Goal: Find contact information: Find contact information

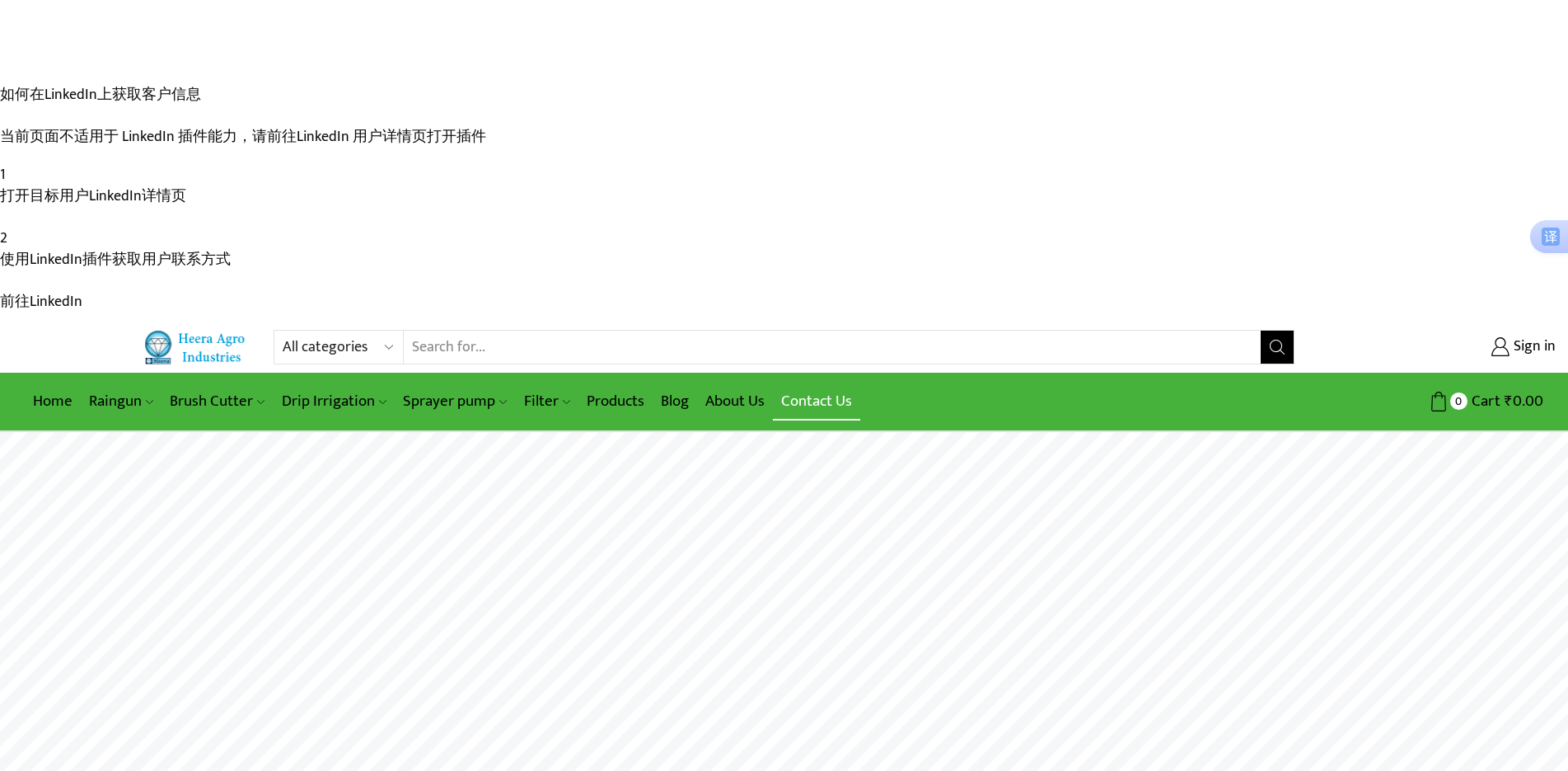
click at [794, 382] on link "Contact Us" at bounding box center [816, 401] width 88 height 39
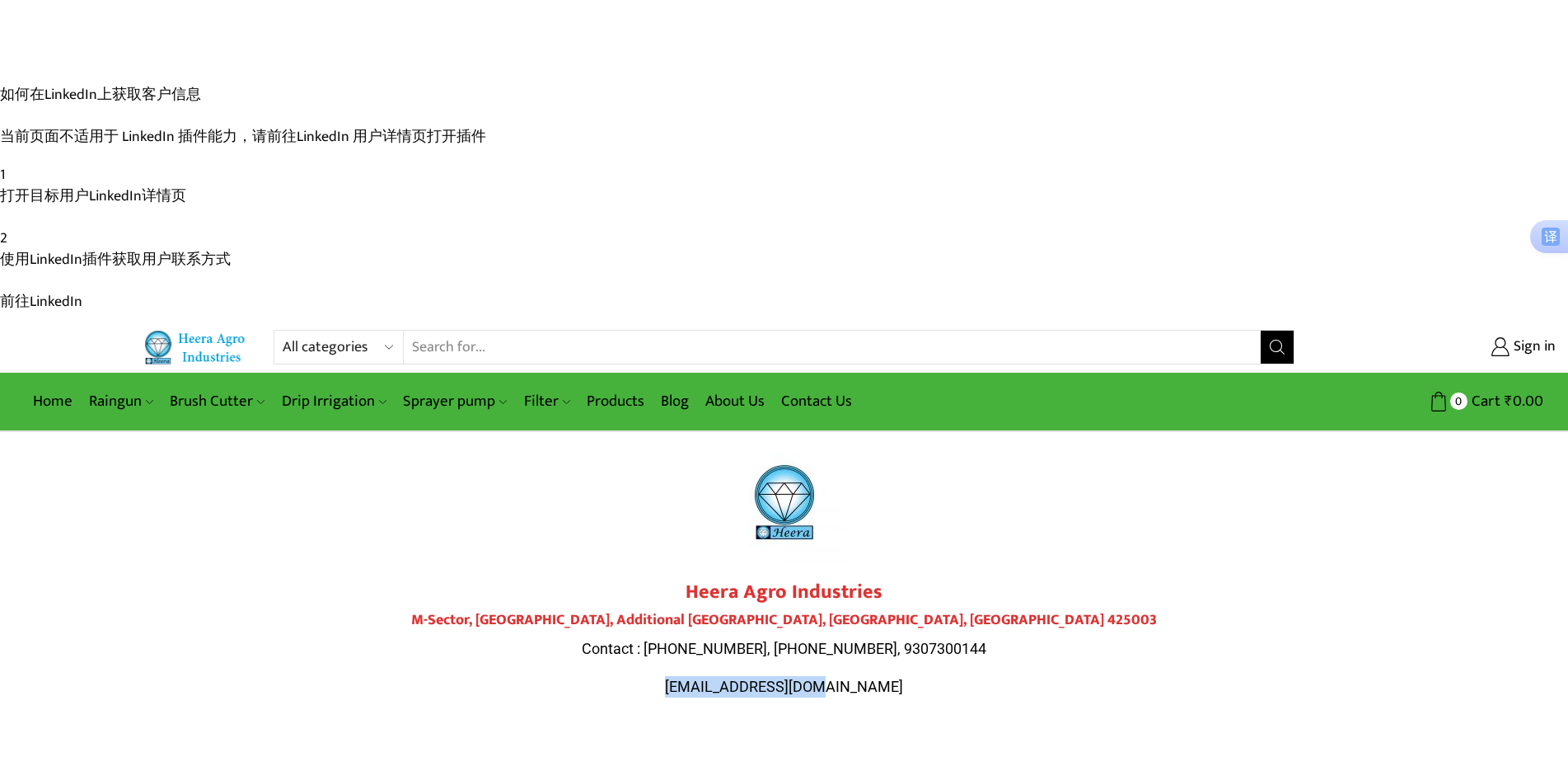
drag, startPoint x: 867, startPoint y: 370, endPoint x: 699, endPoint y: 370, distance: 168.0
click at [699, 676] on p "[EMAIL_ADDRESS][DOMAIN_NAME]" at bounding box center [784, 686] width 923 height 21
copy span "[EMAIL_ADDRESS][DOMAIN_NAME]"
click at [598, 382] on link "Products" at bounding box center [615, 401] width 74 height 39
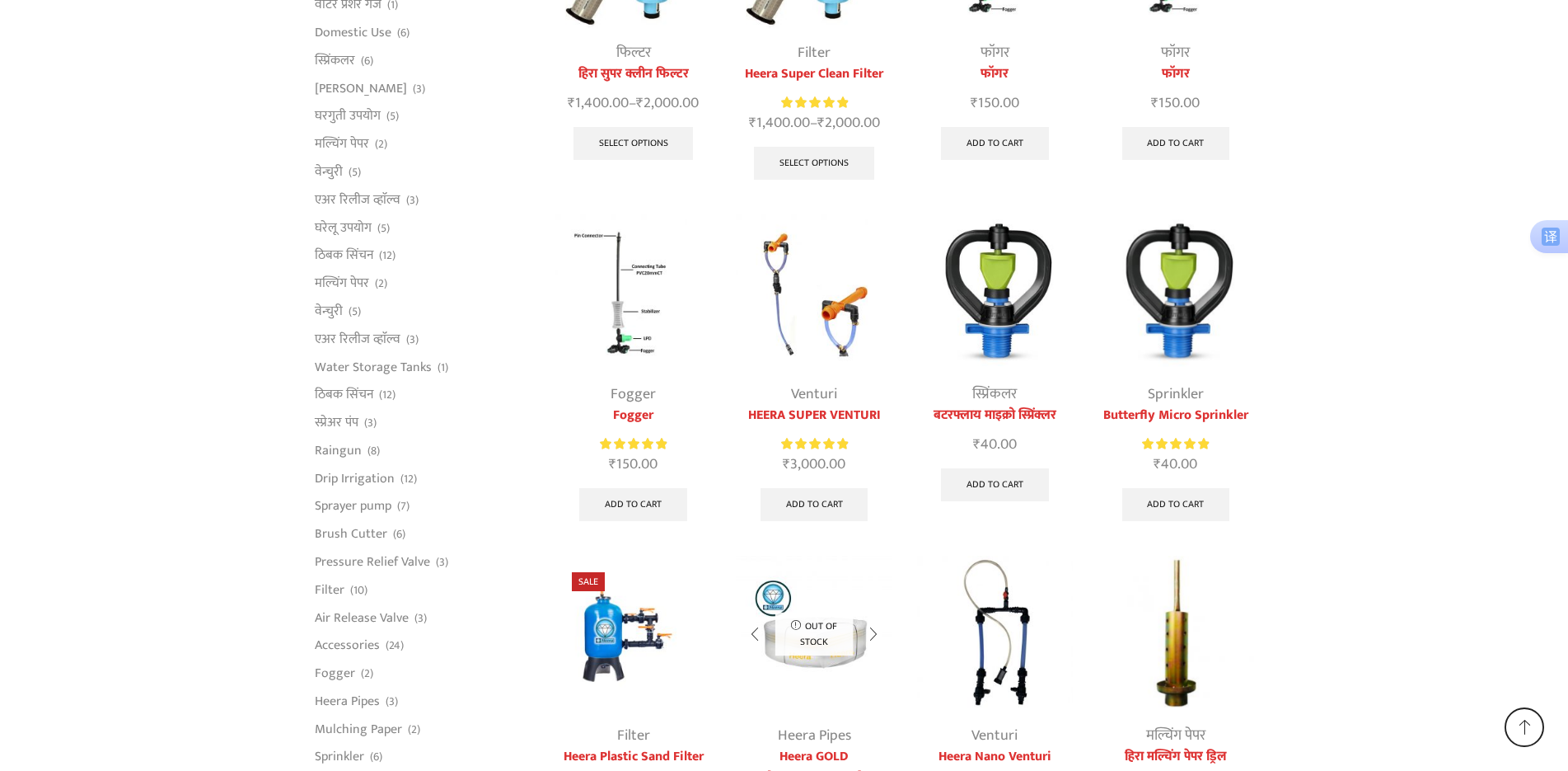
scroll to position [4097, 0]
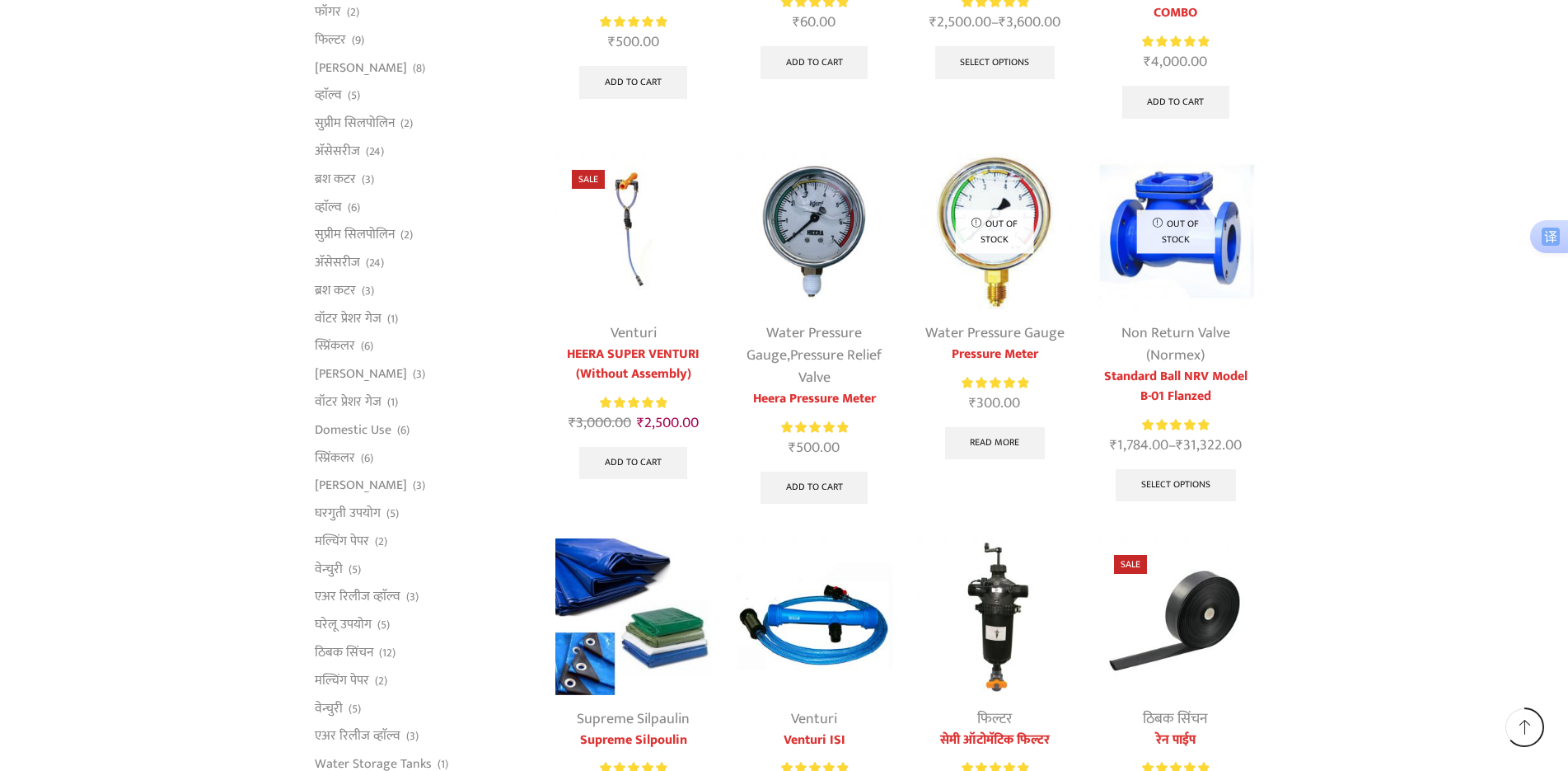
scroll to position [742, 0]
drag, startPoint x: 701, startPoint y: 401, endPoint x: 571, endPoint y: 395, distance: 130.1
click at [571, 707] on div "Supreme Silpaulin" at bounding box center [632, 719] width 156 height 22
copy link "Supreme Silpaulin"
click at [760, 372] on span "复制" at bounding box center [766, 374] width 23 height 13
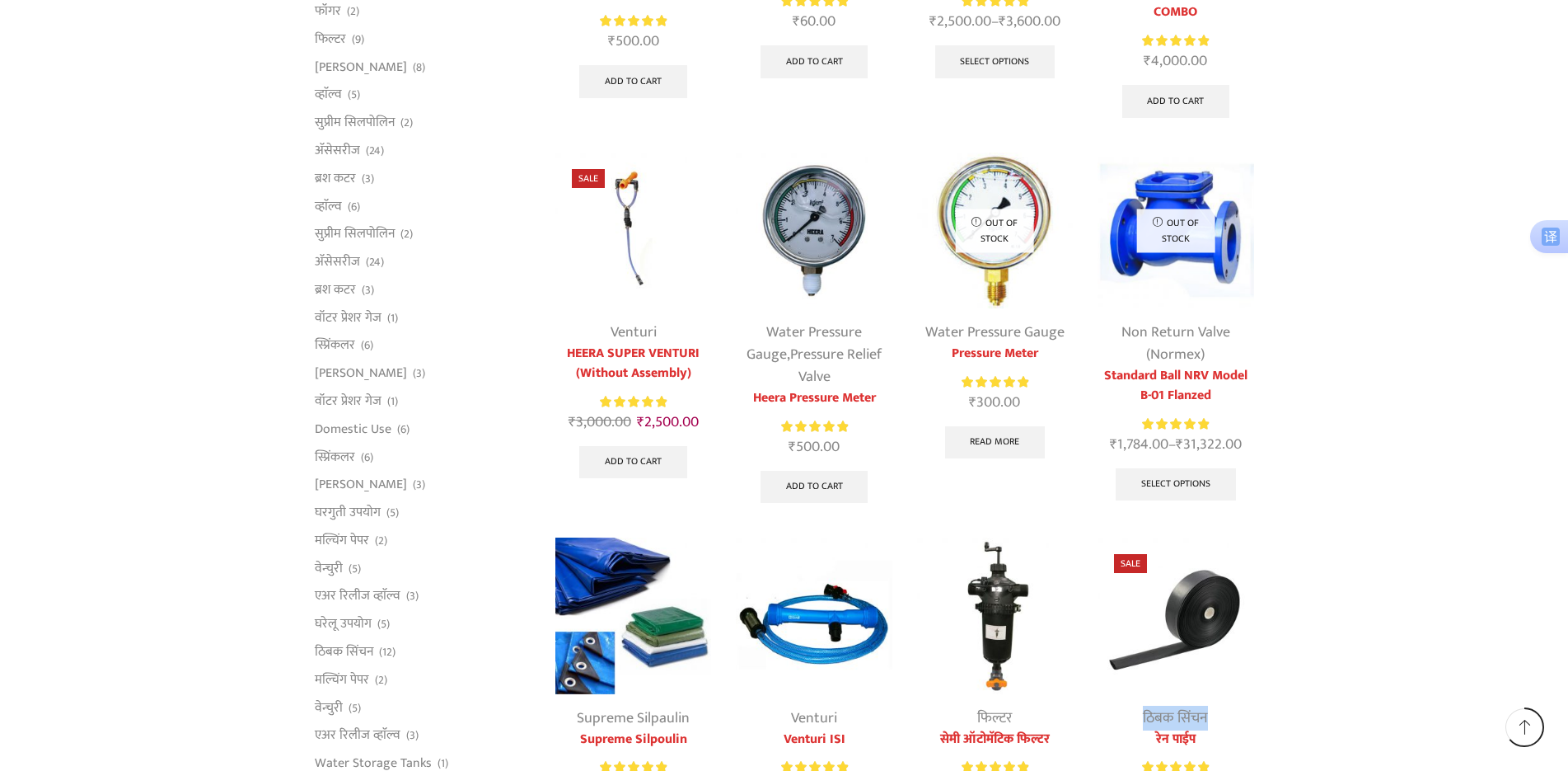
drag, startPoint x: 1131, startPoint y: 391, endPoint x: 1211, endPoint y: 401, distance: 80.6
click at [1211, 707] on div "ठिबक सिंचन" at bounding box center [1174, 719] width 156 height 22
copy link "ठिबक सिंचन"
drag, startPoint x: 1089, startPoint y: 418, endPoint x: 1209, endPoint y: 422, distance: 120.1
click at [1209, 537] on div "Sale ठिबक सिंचन रेन पाईप Rated 5.00 out of 5 ₹ 1,500.00 Original price was: ₹1,…" at bounding box center [1175, 707] width 180 height 341
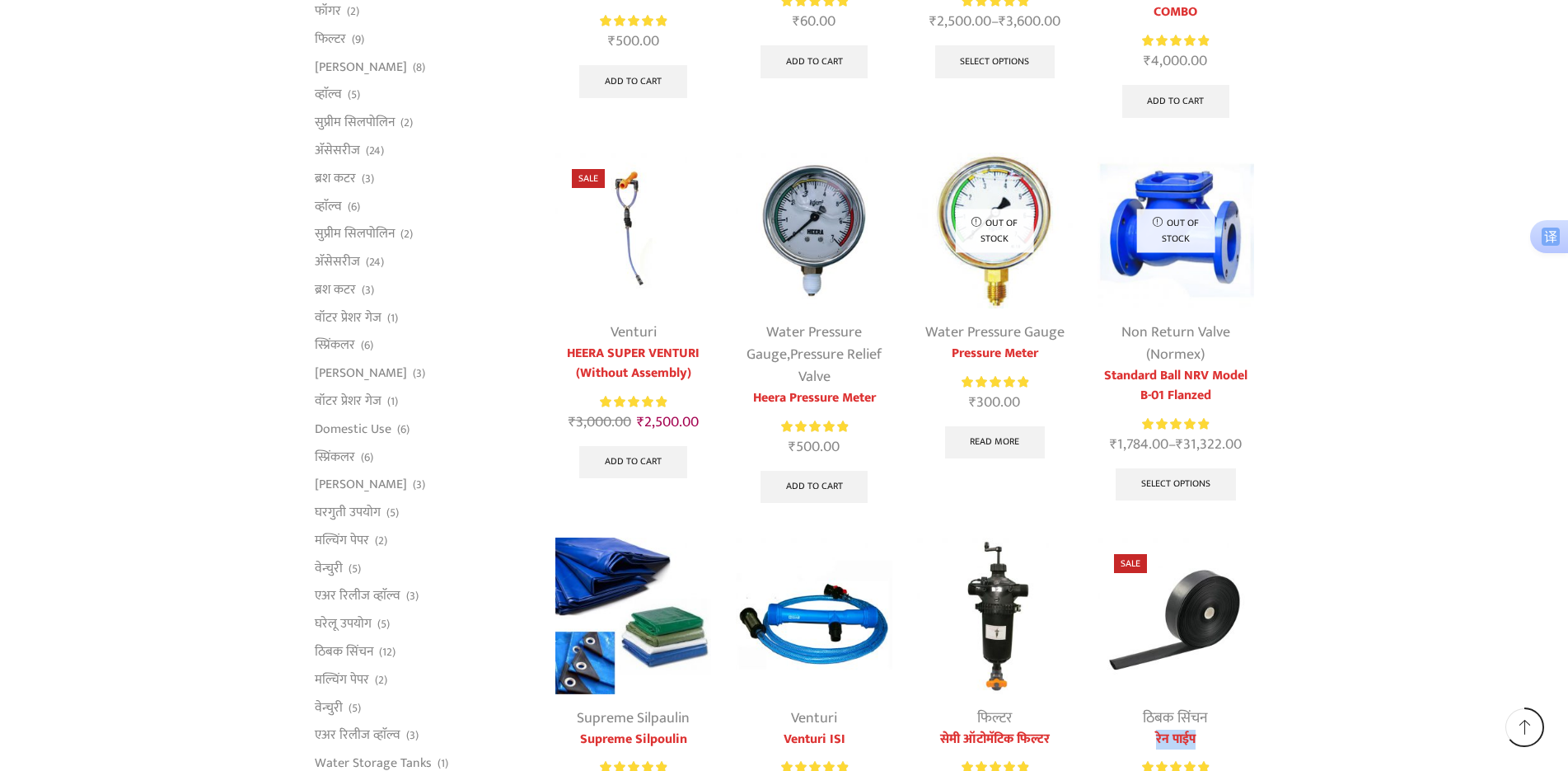
copy link "रेन पाईप"
drag, startPoint x: 1133, startPoint y: 391, endPoint x: 1211, endPoint y: 401, distance: 78.6
click at [1211, 707] on div "ठिबक सिंचन" at bounding box center [1174, 719] width 156 height 22
copy link "ठिबक सिंचन"
click at [1220, 707] on div "ठिबक सिंचन" at bounding box center [1174, 719] width 156 height 22
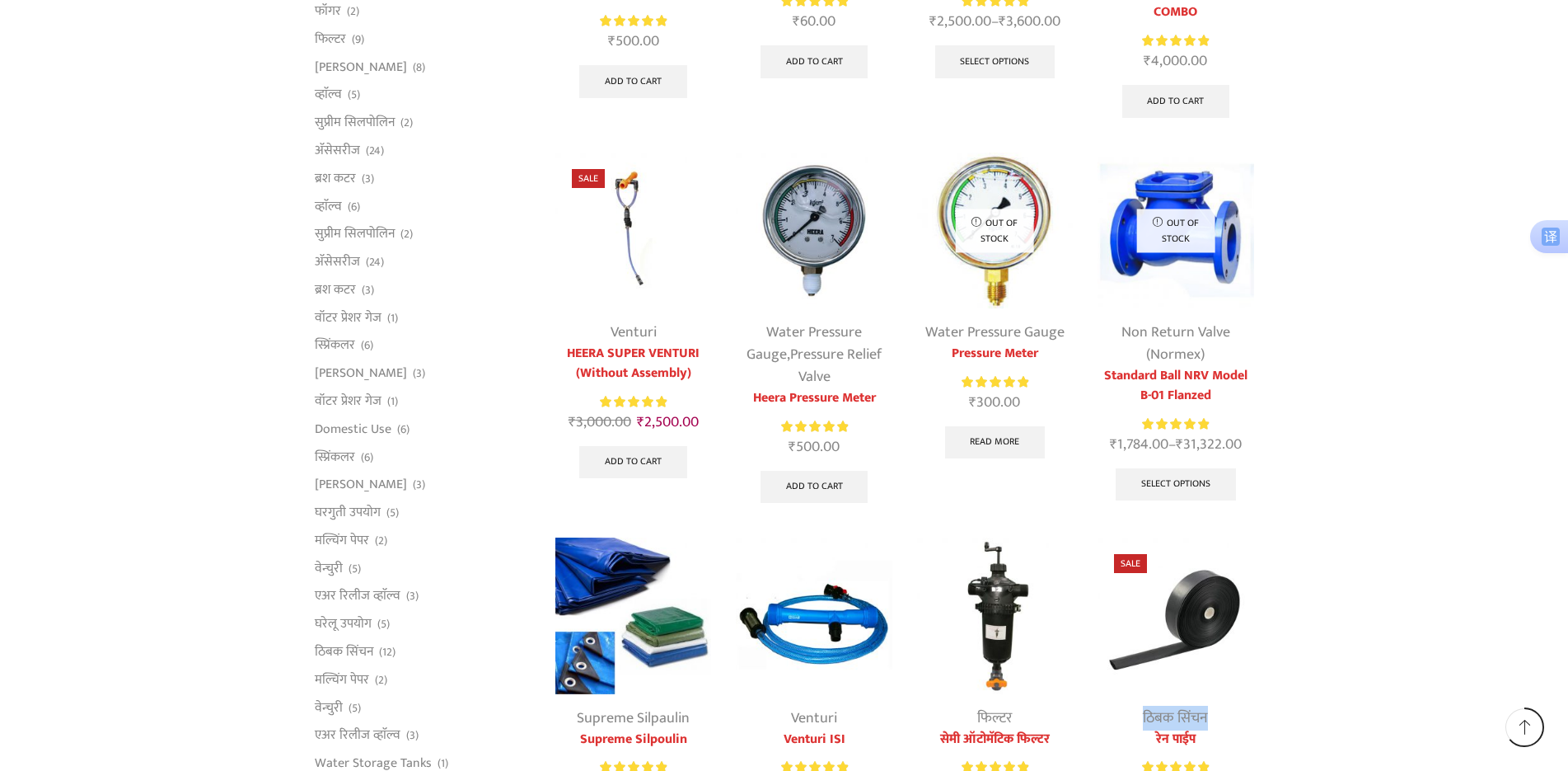
drag, startPoint x: 1232, startPoint y: 397, endPoint x: 1139, endPoint y: 396, distance: 93.0
click at [1139, 707] on div "ठिबक सिंचन" at bounding box center [1174, 719] width 156 height 22
copy link "ठिबक सिंचन"
drag, startPoint x: 1268, startPoint y: 431, endPoint x: 1133, endPoint y: 427, distance: 135.1
click at [1133, 427] on div "All categories Accessories Air Release Valve Brush Cutter Domestic Use Drip Irr…" at bounding box center [784, 527] width 1568 height 1912
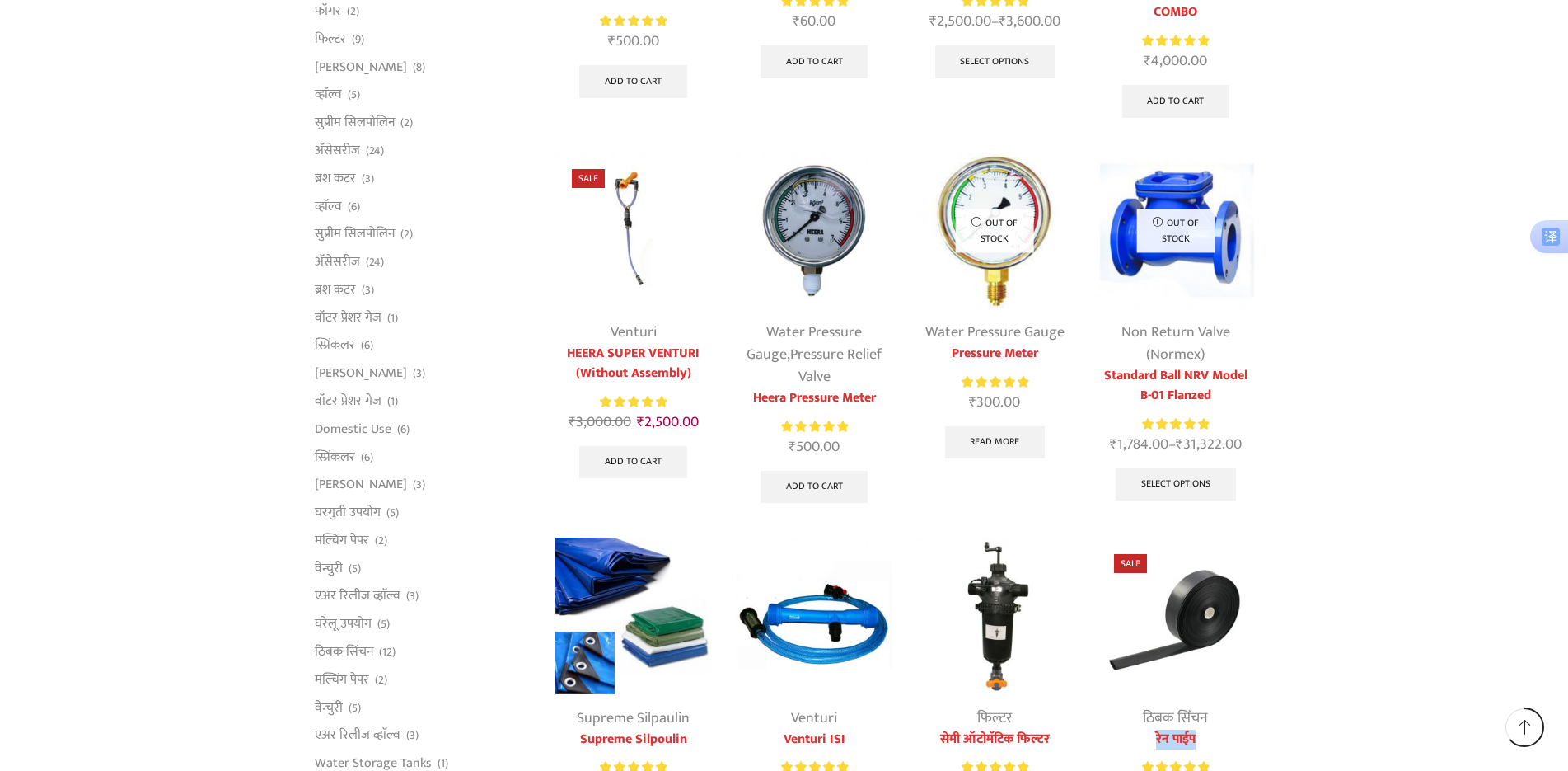
copy link "रेन पाईप"
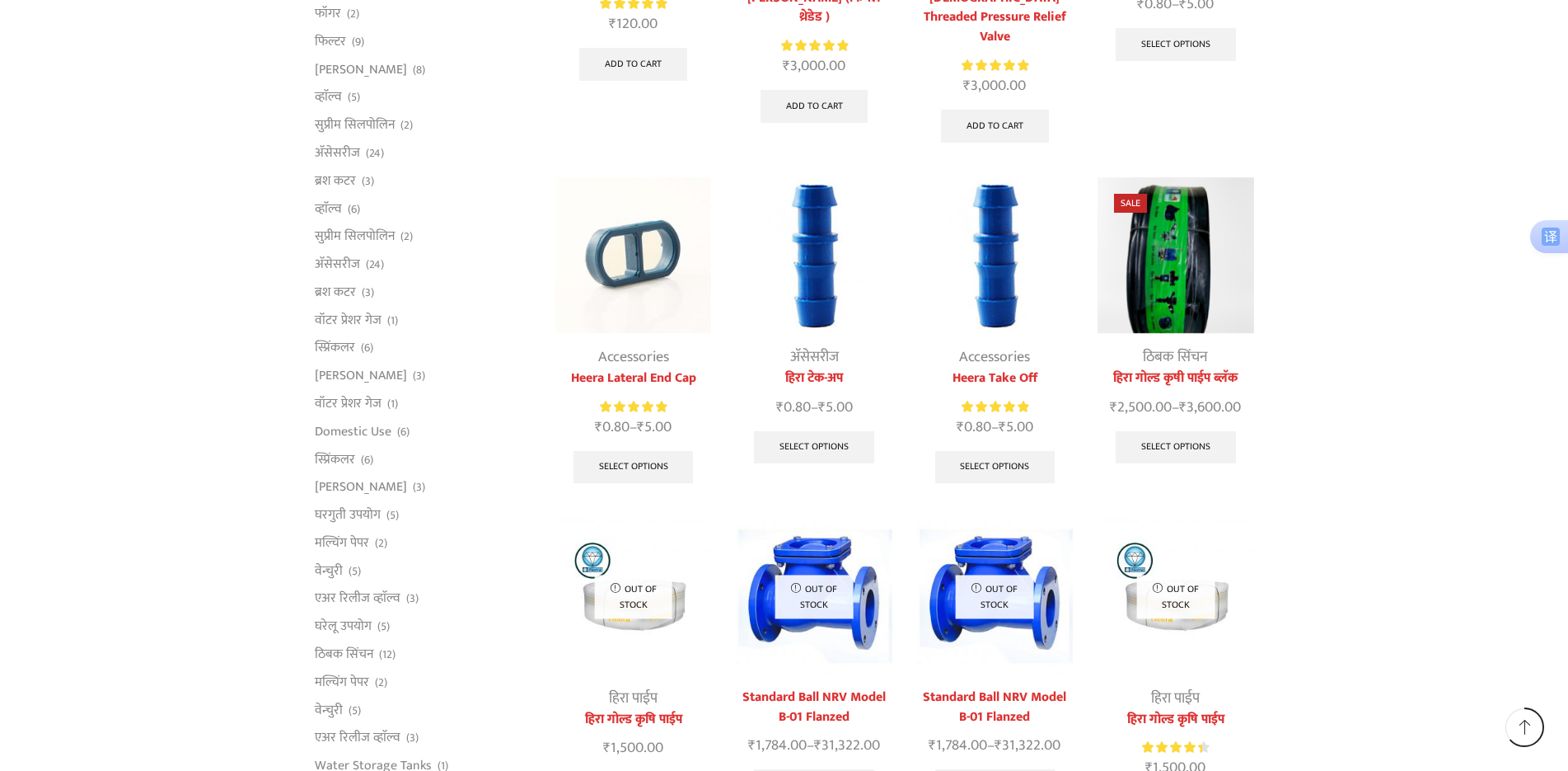
scroll to position [742, 0]
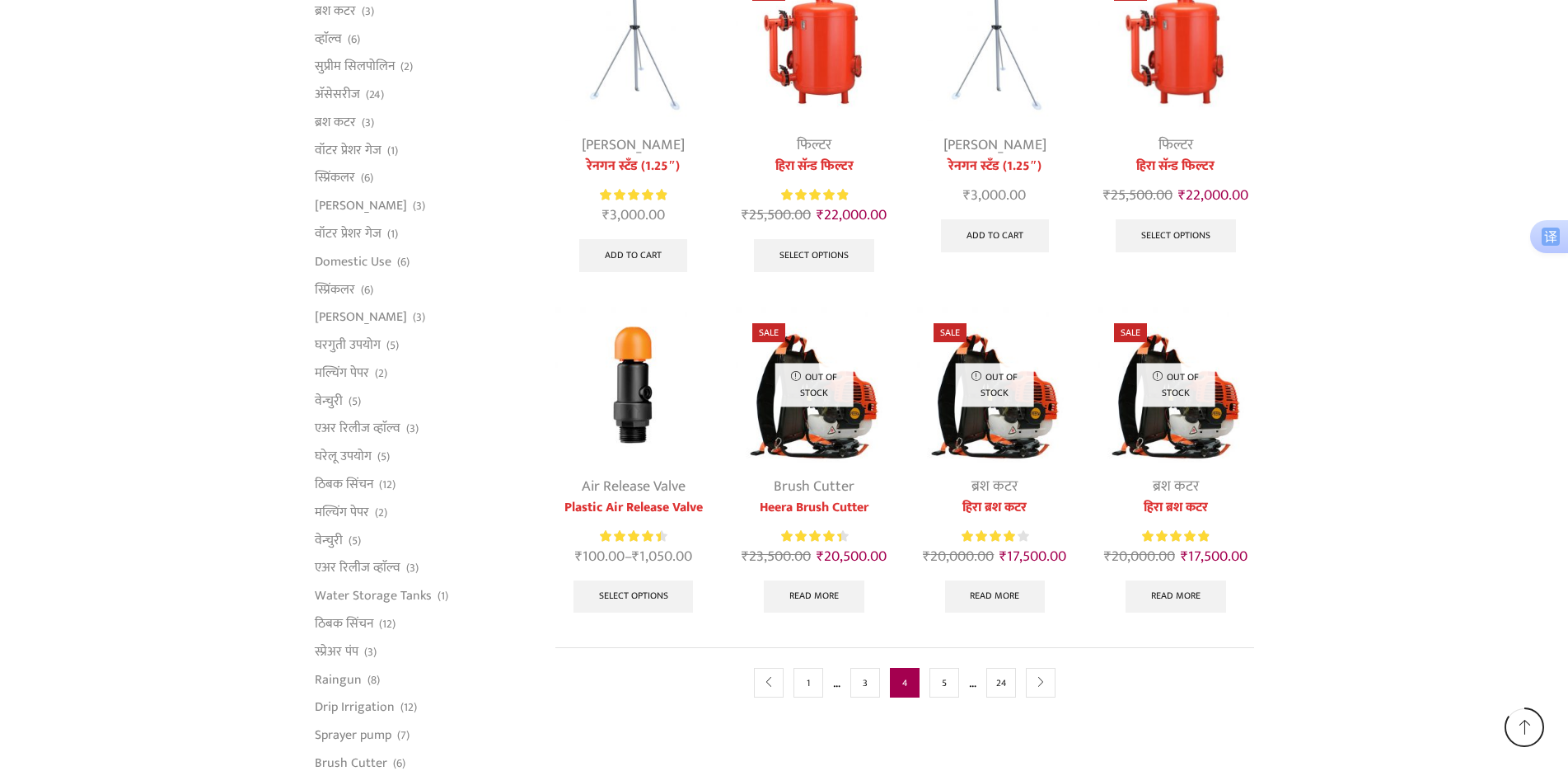
scroll to position [989, 0]
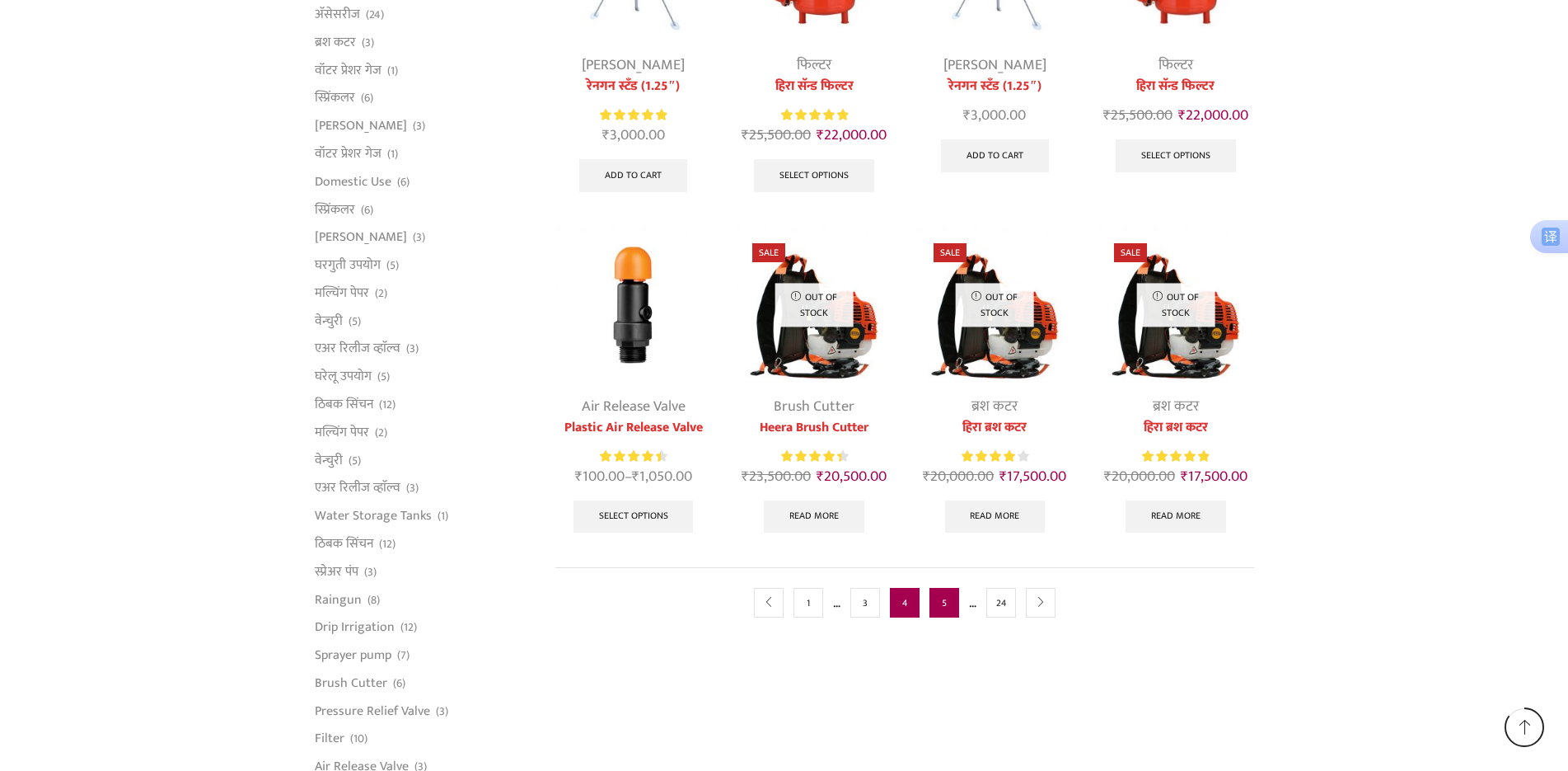
click at [946, 588] on link "5" at bounding box center [944, 603] width 30 height 30
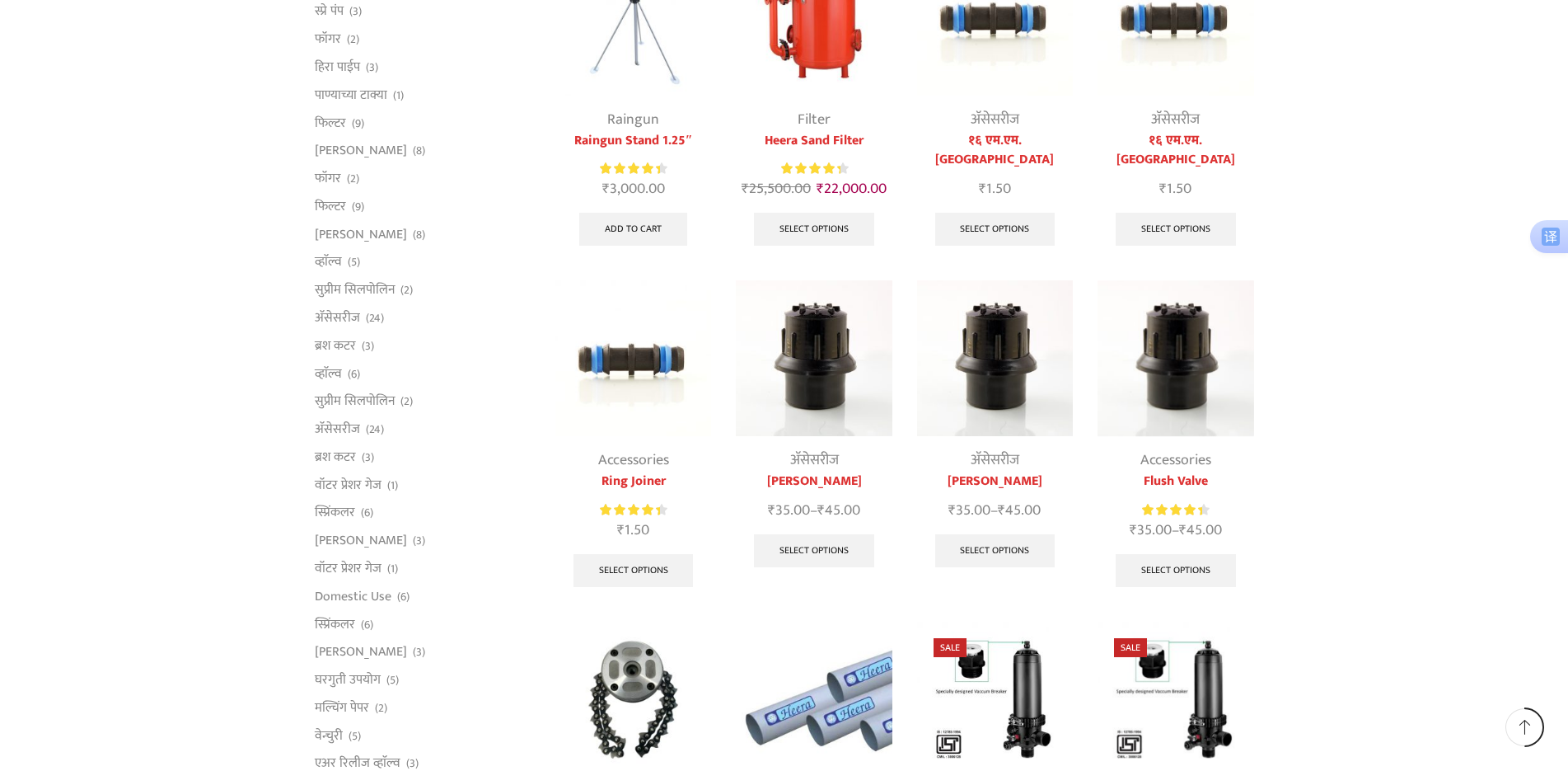
scroll to position [577, 0]
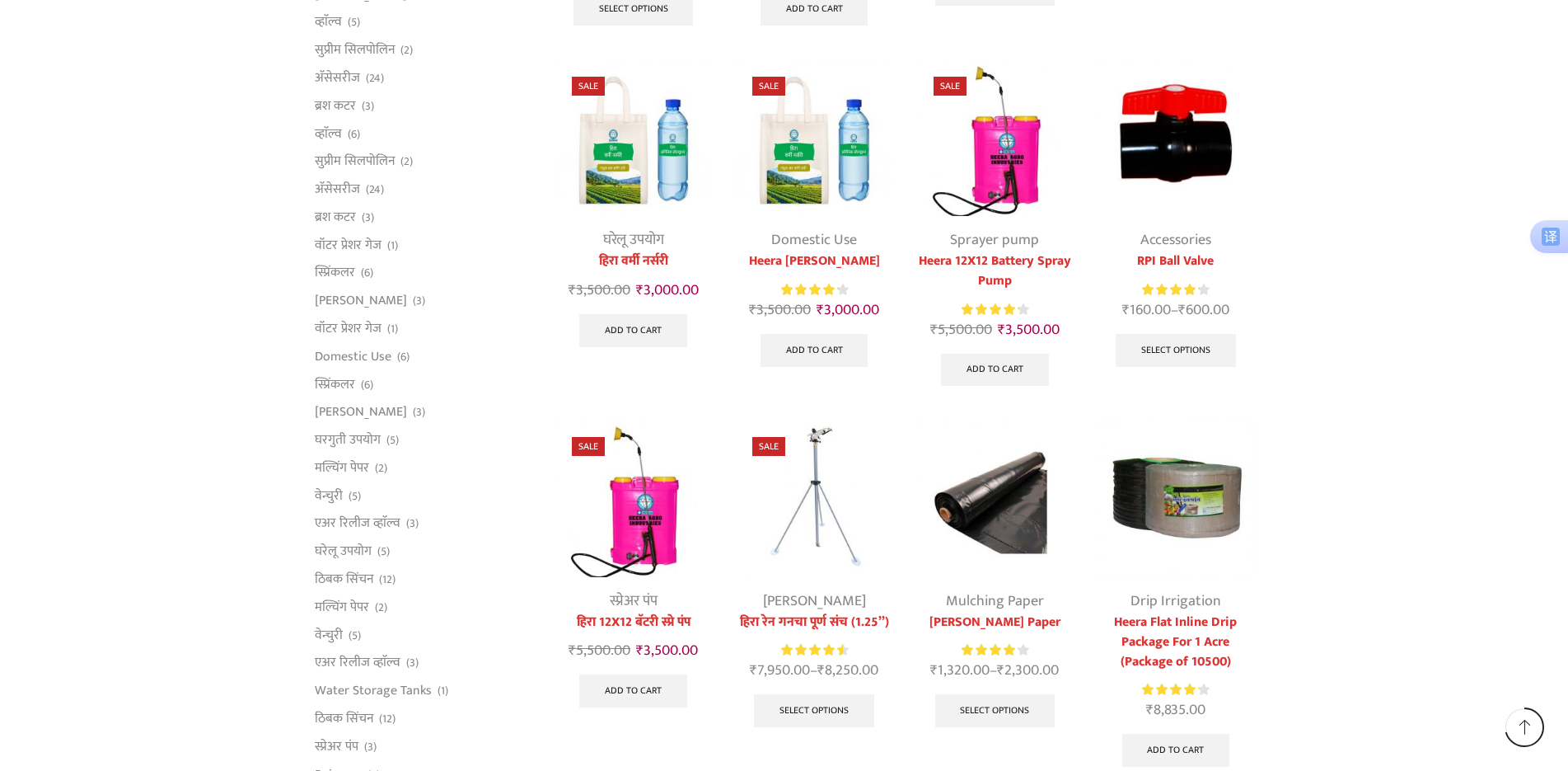
scroll to position [824, 0]
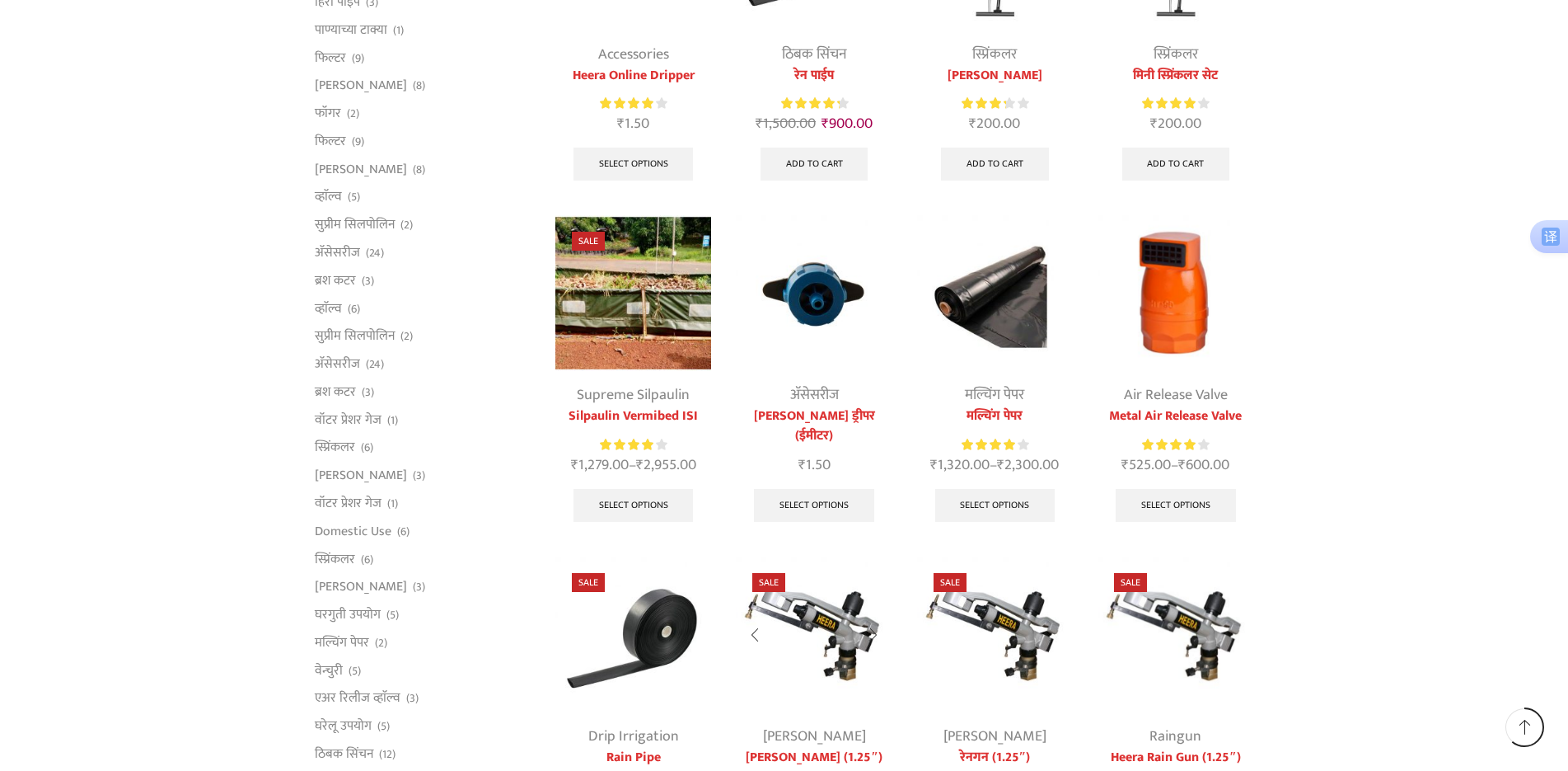
scroll to position [824, 0]
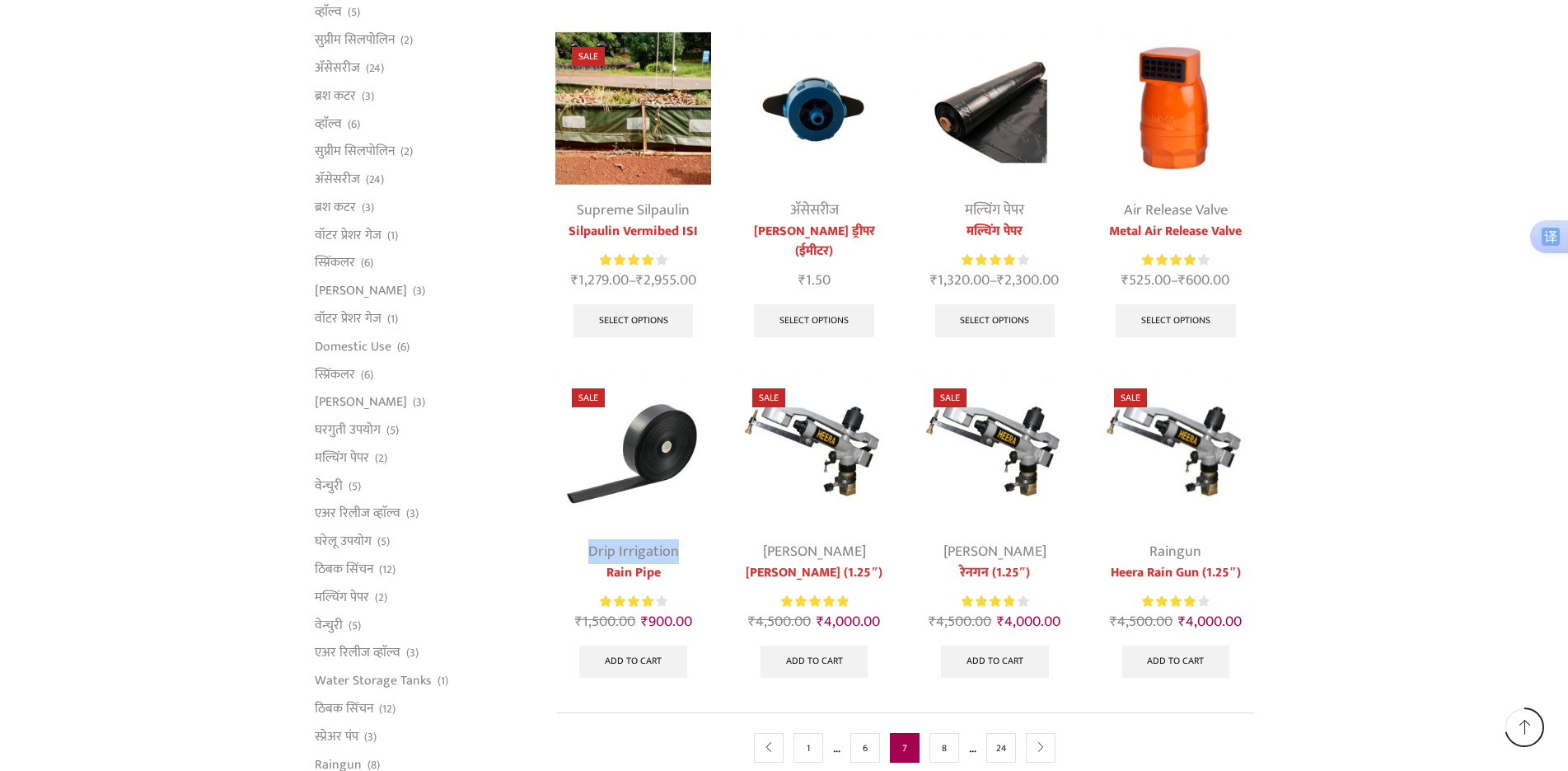
drag, startPoint x: 560, startPoint y: 233, endPoint x: 697, endPoint y: 241, distance: 137.2
click at [697, 541] on div "Drip Irrigation" at bounding box center [632, 552] width 156 height 22
copy link "Drip Irrigation"
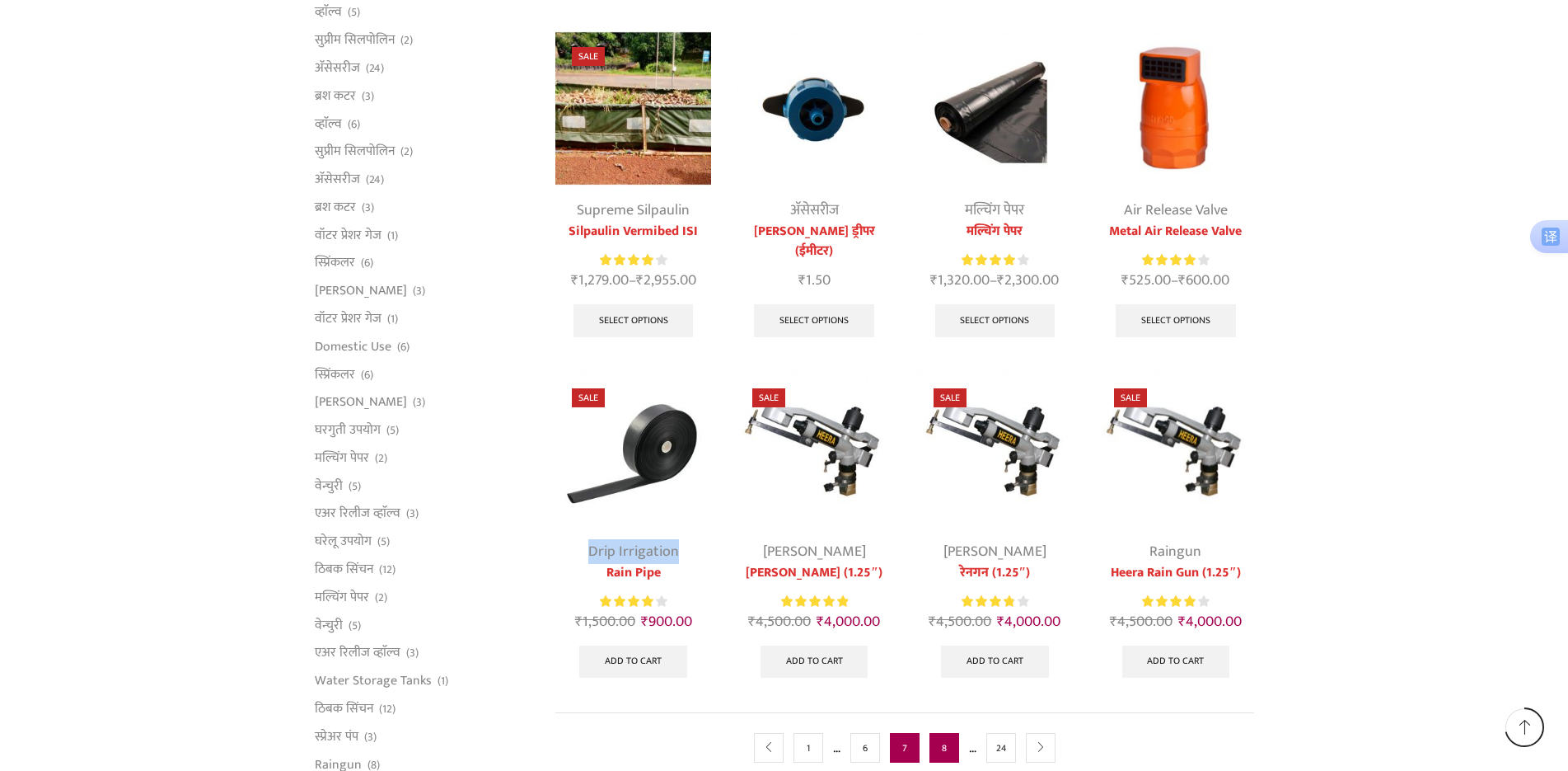
click at [943, 732] on link "8" at bounding box center [944, 747] width 30 height 30
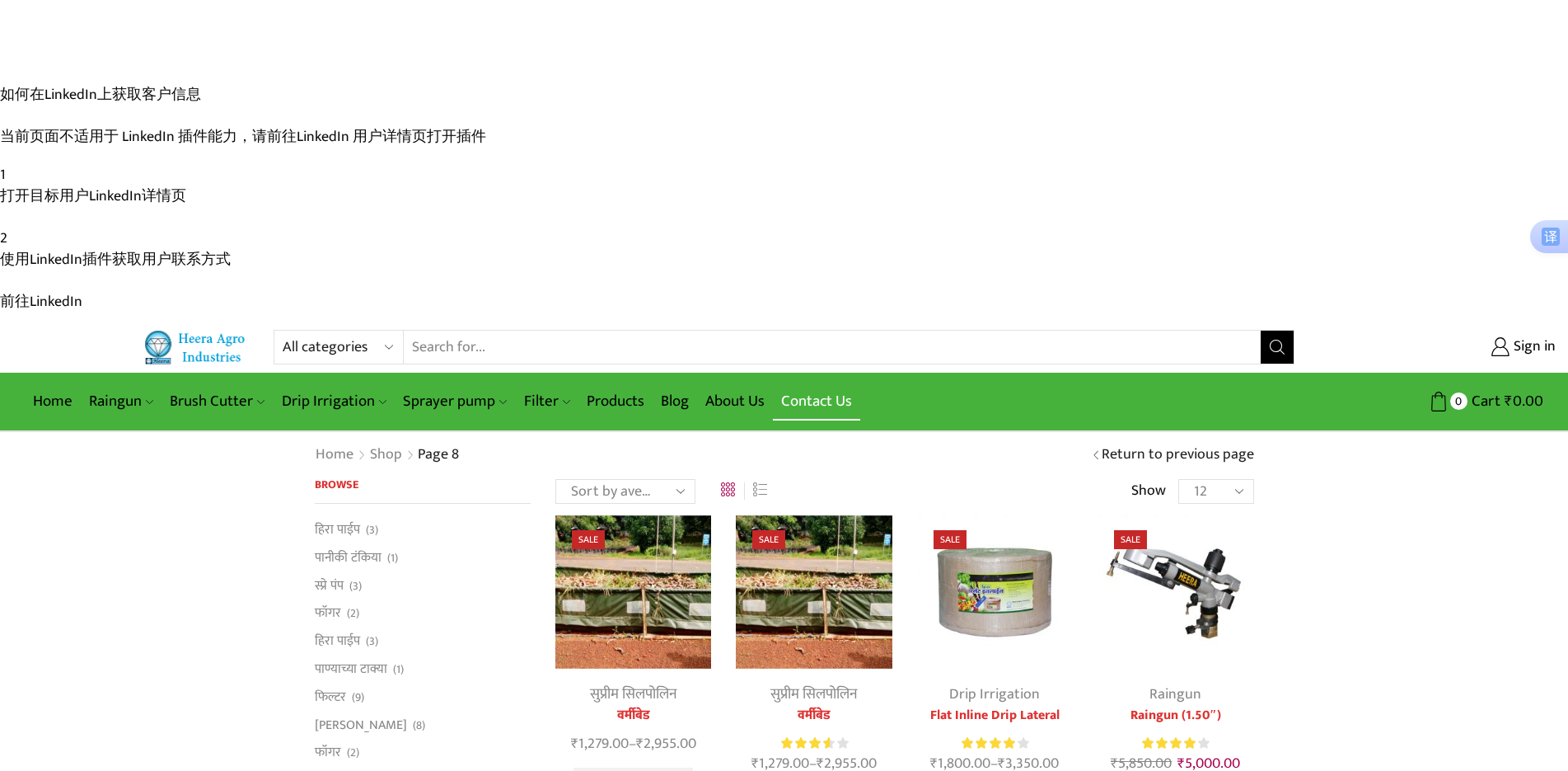
click at [821, 382] on link "Contact Us" at bounding box center [816, 401] width 88 height 39
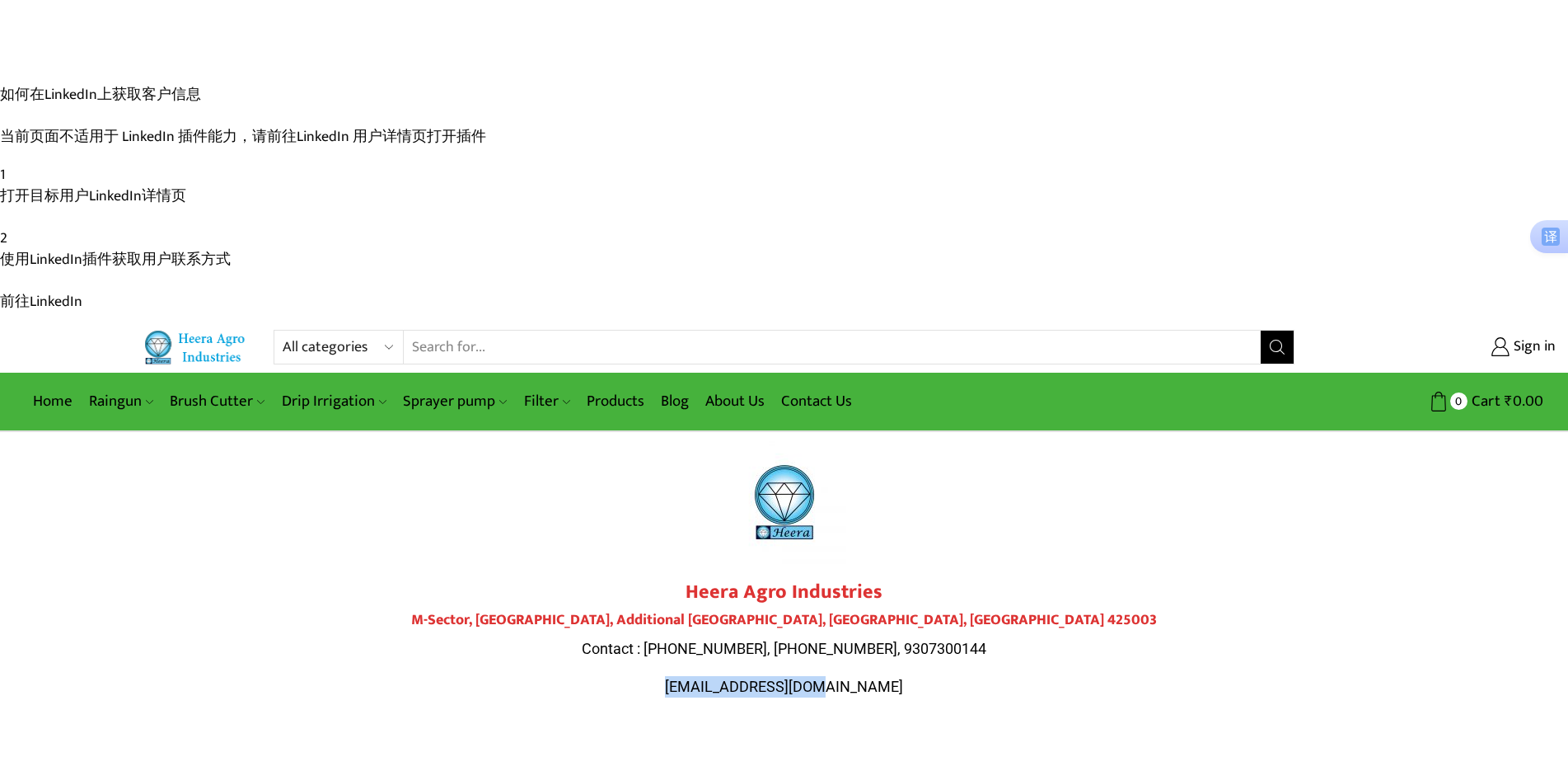
drag, startPoint x: 876, startPoint y: 370, endPoint x: 705, endPoint y: 373, distance: 171.0
click at [705, 676] on p "[EMAIL_ADDRESS][DOMAIN_NAME]" at bounding box center [784, 686] width 923 height 21
click at [951, 349] on span "复制" at bounding box center [959, 352] width 23 height 13
copy span "[EMAIL_ADDRESS][DOMAIN_NAME]"
click at [56, 382] on link "Home" at bounding box center [52, 401] width 56 height 39
